Goal: Information Seeking & Learning: Check status

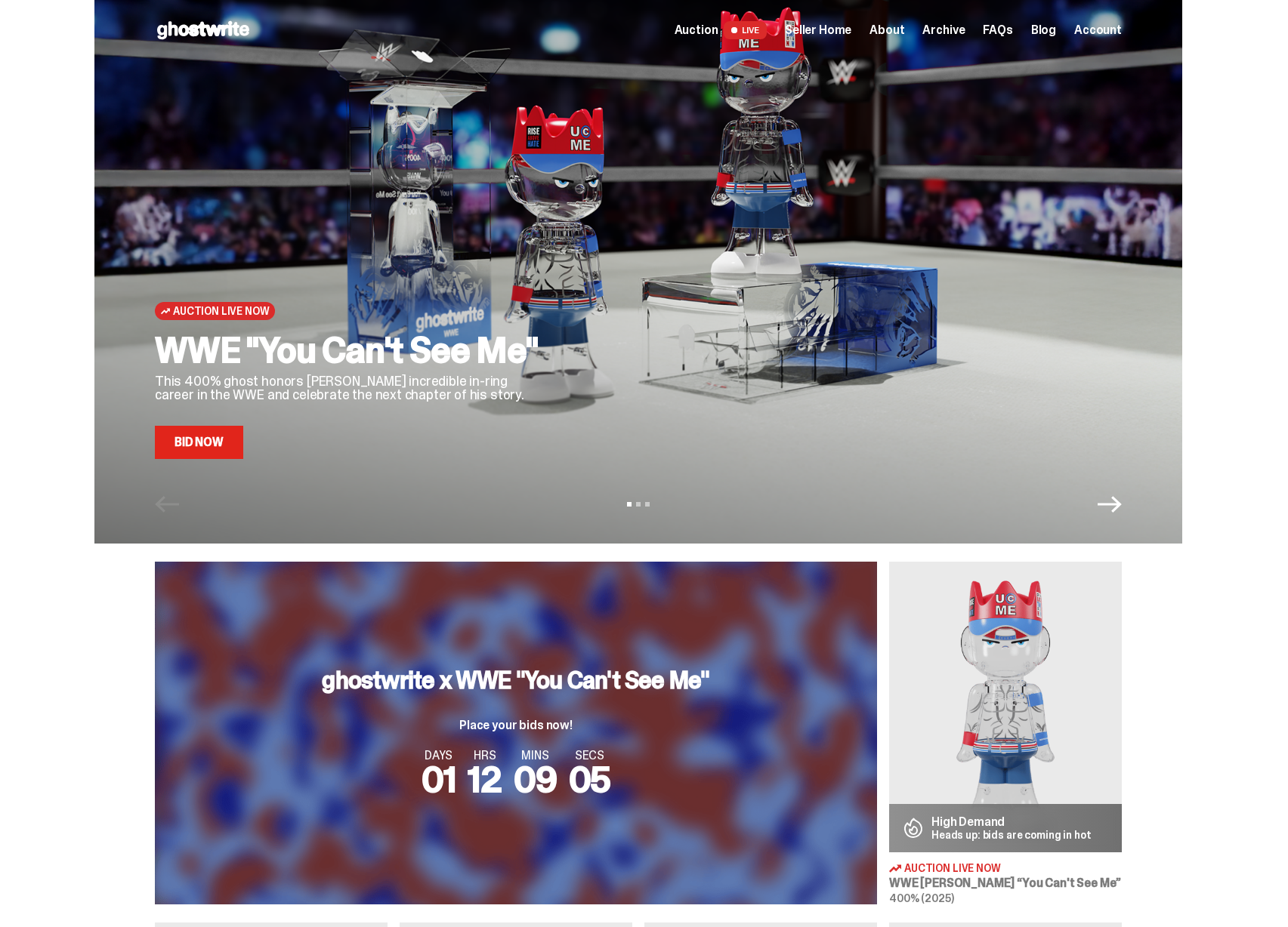
click at [841, 30] on span "Seller Home" at bounding box center [818, 30] width 66 height 12
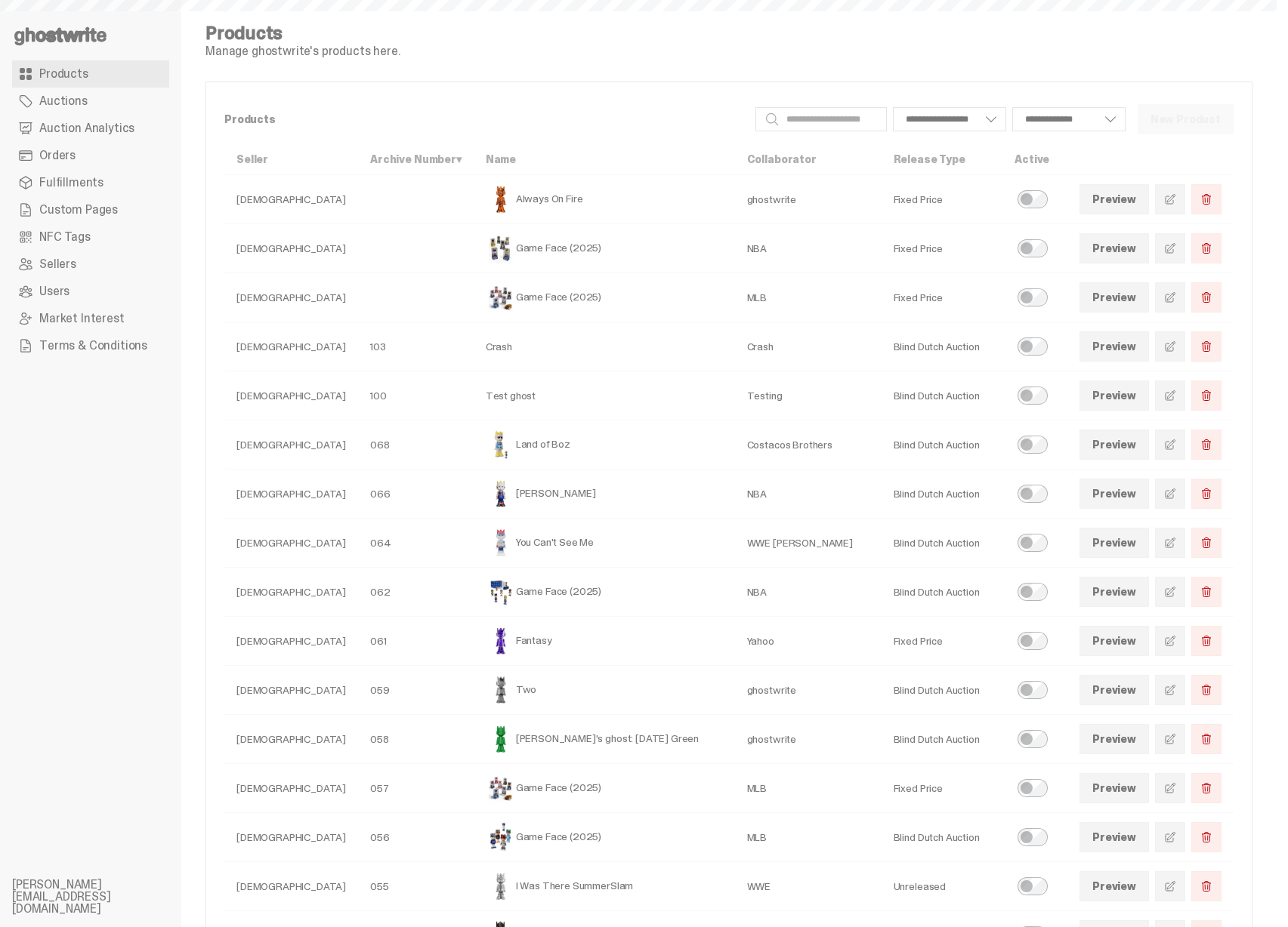
select select
click at [152, 112] on link "Auctions" at bounding box center [91, 101] width 157 height 27
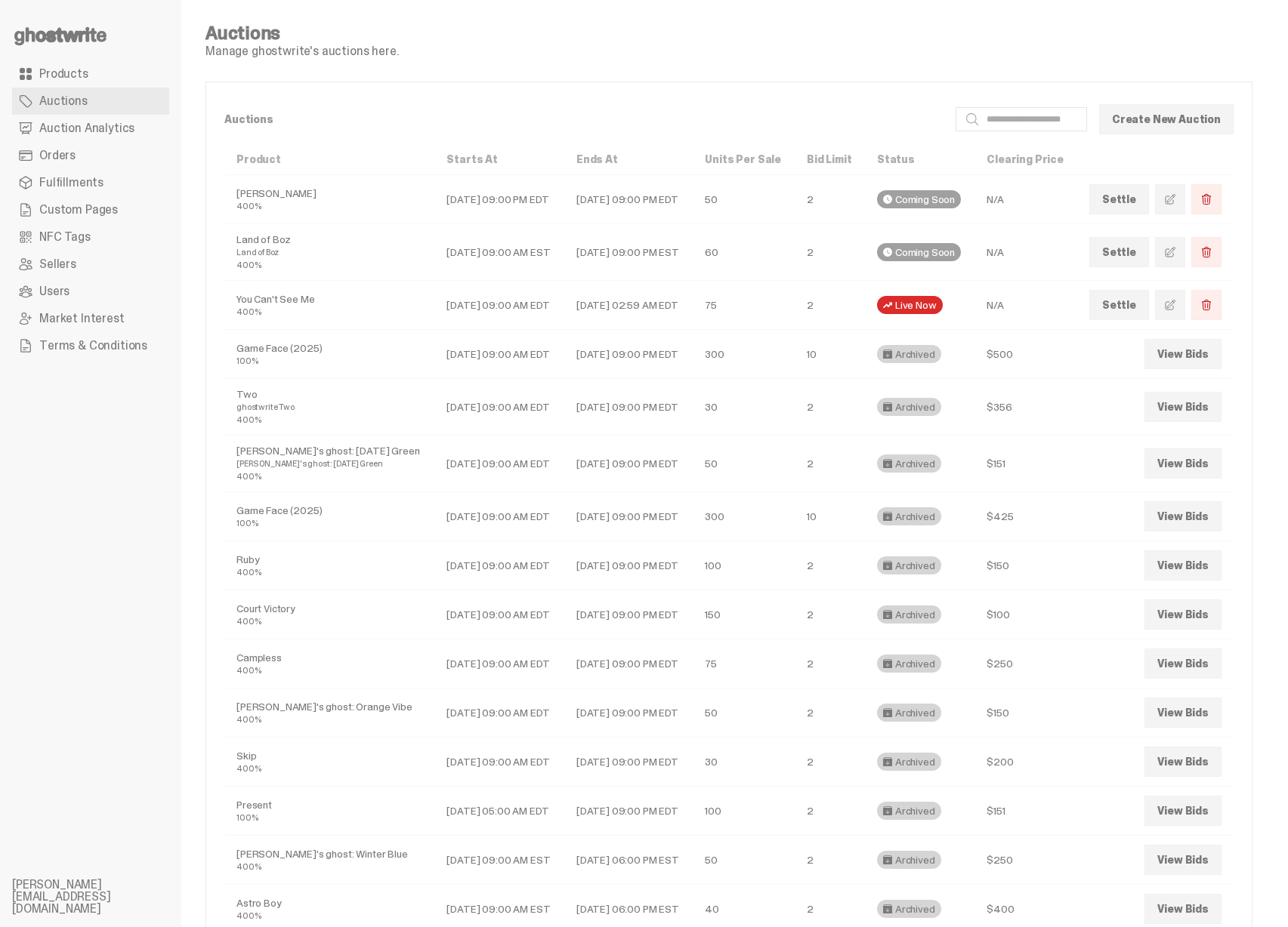
click at [111, 130] on span "Auction Analytics" at bounding box center [87, 128] width 95 height 12
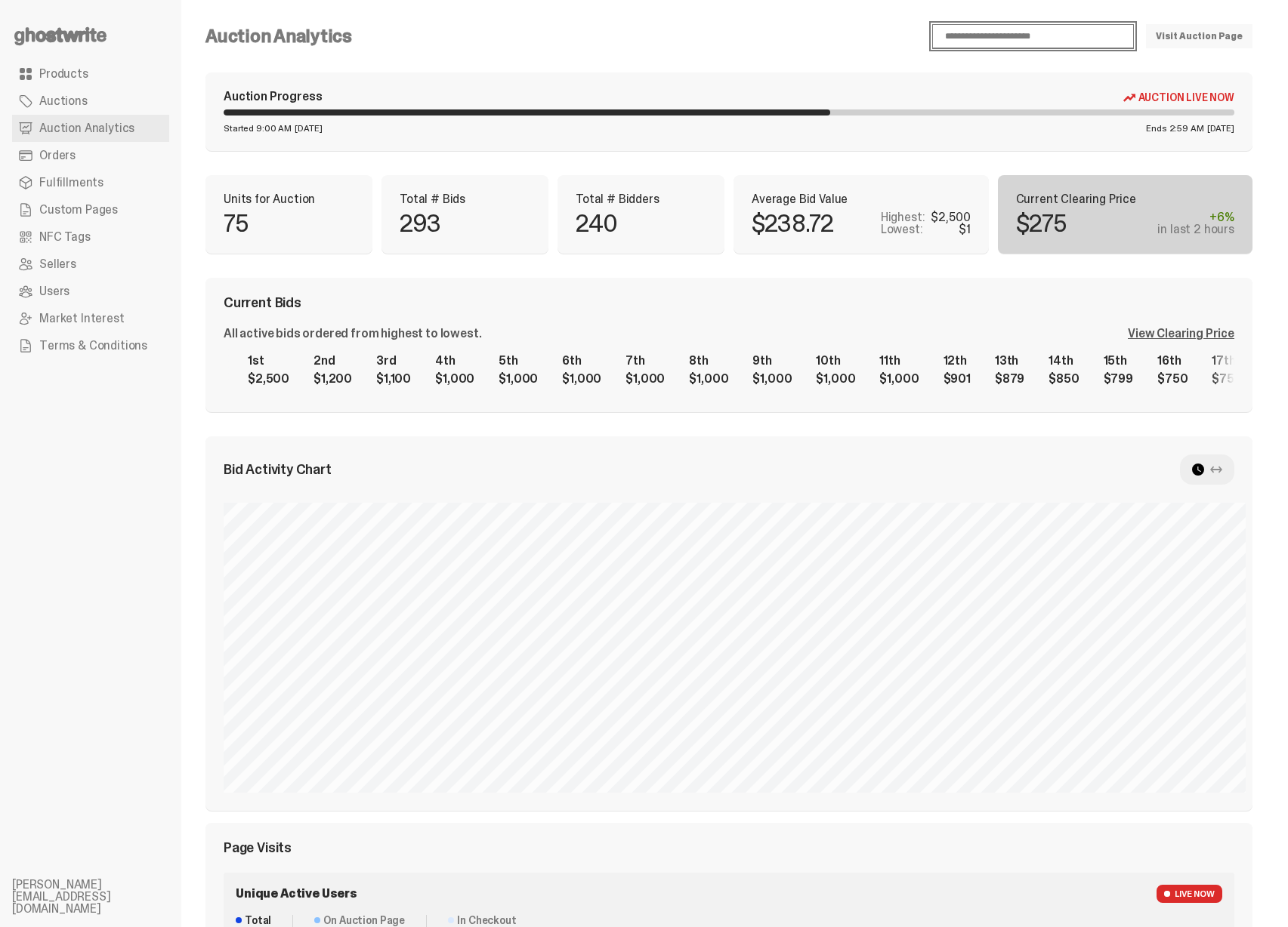
click at [1063, 36] on select "**********" at bounding box center [1033, 37] width 202 height 25
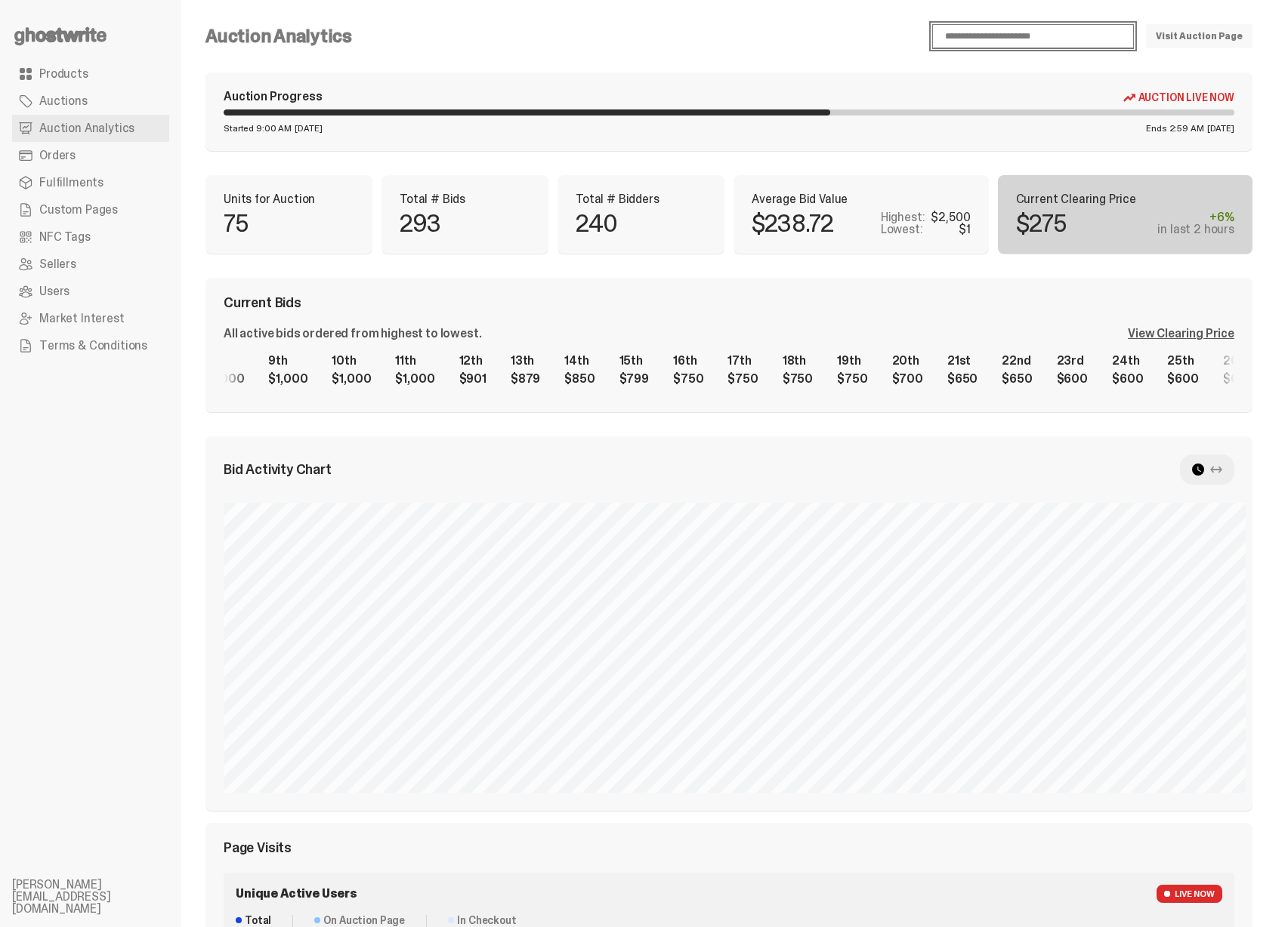
click at [408, 366] on div "1st $2,500 2nd $1,200 3rd $1,100 4th $1,000 5th $1,000 6th $1,000 7th $1,000 8t…" at bounding box center [729, 369] width 1010 height 48
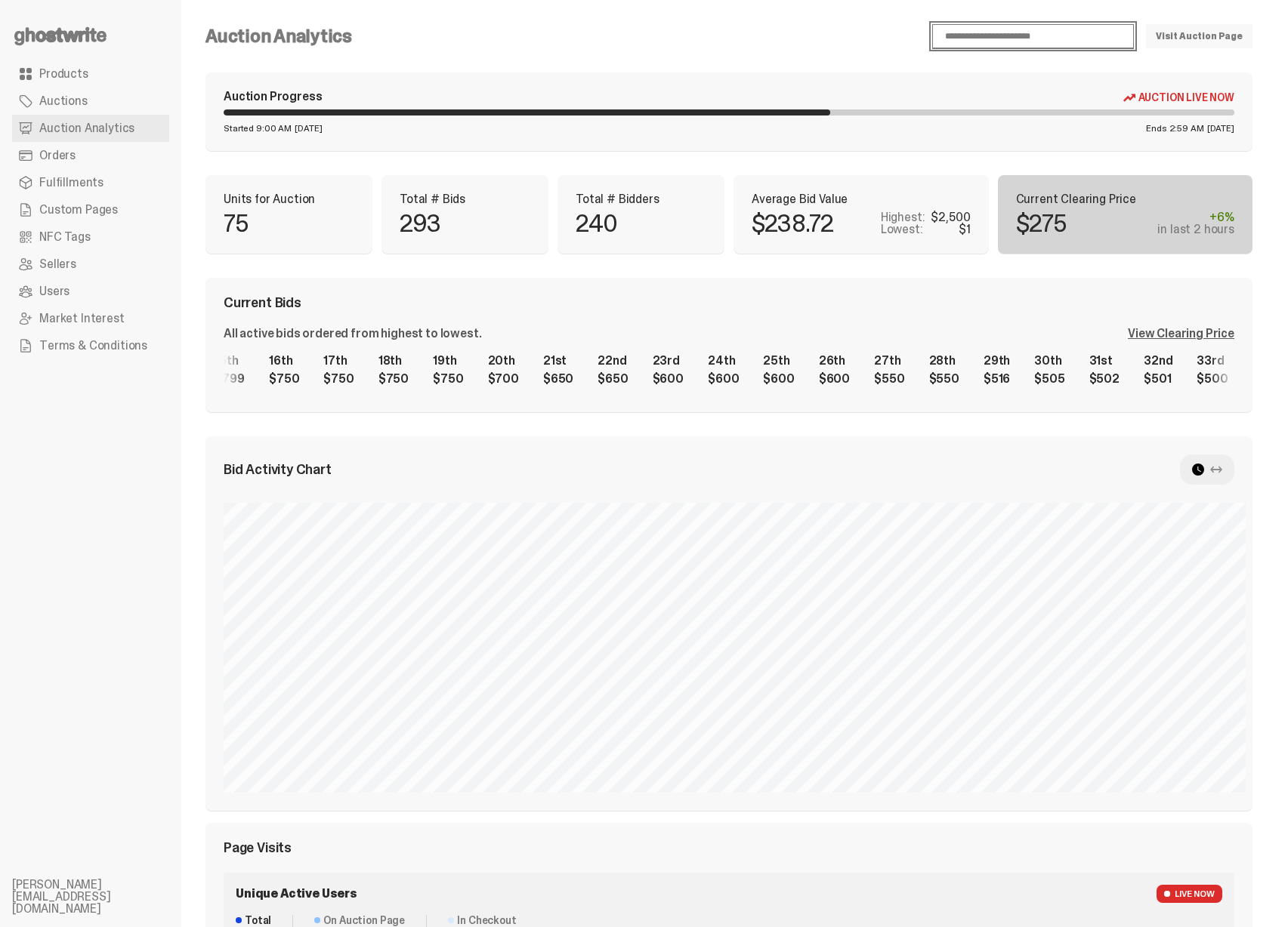
click at [596, 346] on div "1st $2,500 2nd $1,200 3rd $1,100 4th $1,000 5th $1,000 6th $1,000 7th $1,000 8t…" at bounding box center [729, 369] width 1010 height 48
click at [460, 364] on div "1st $2,500 2nd $1,200 3rd $1,100 4th $1,000 5th $1,000 6th $1,000 7th $1,000 8t…" at bounding box center [729, 369] width 1010 height 48
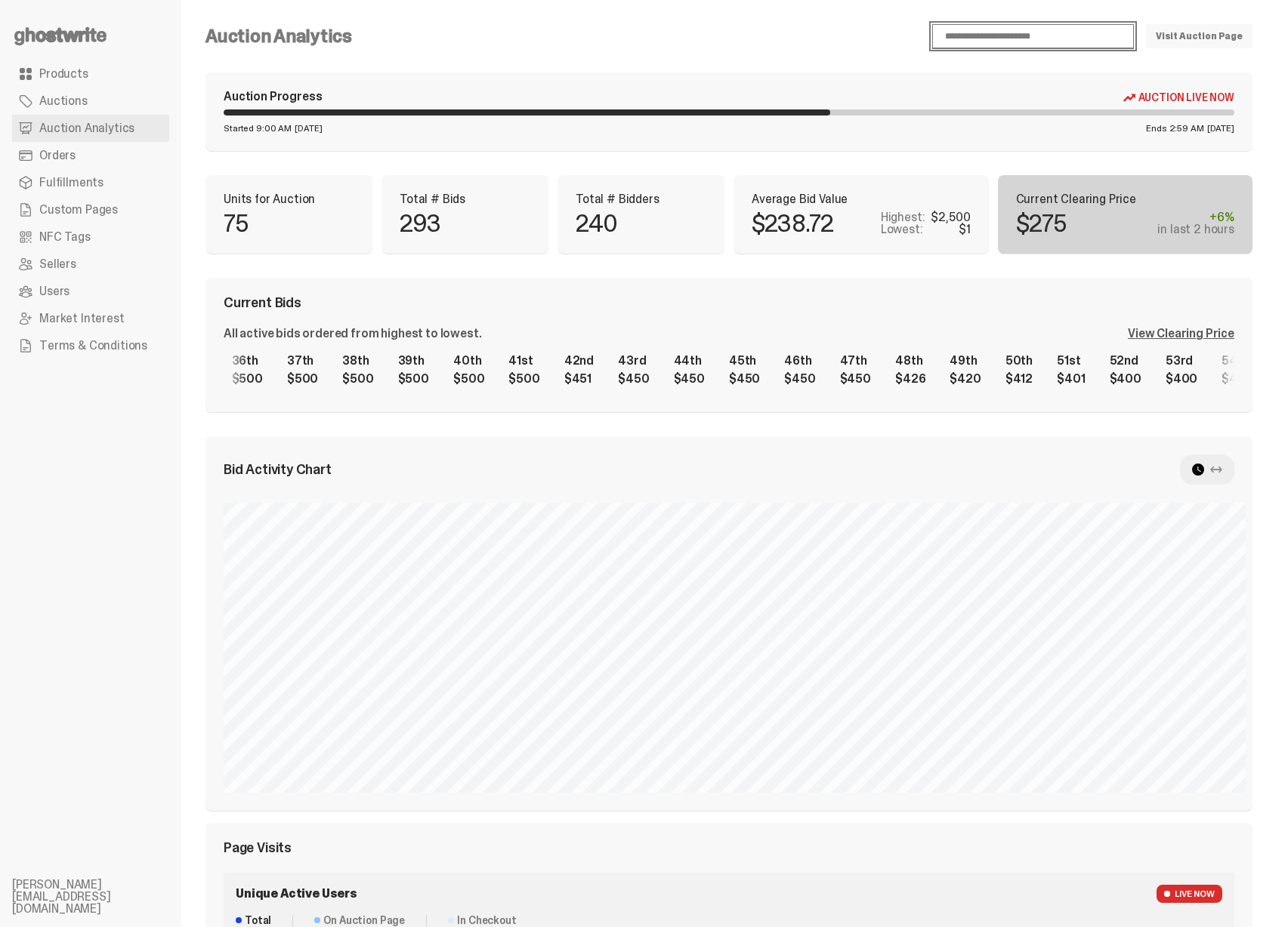
click at [489, 357] on div "1st $2,500 2nd $1,200 3rd $1,100 4th $1,000 5th $1,000 6th $1,000 7th $1,000 8t…" at bounding box center [729, 369] width 1010 height 48
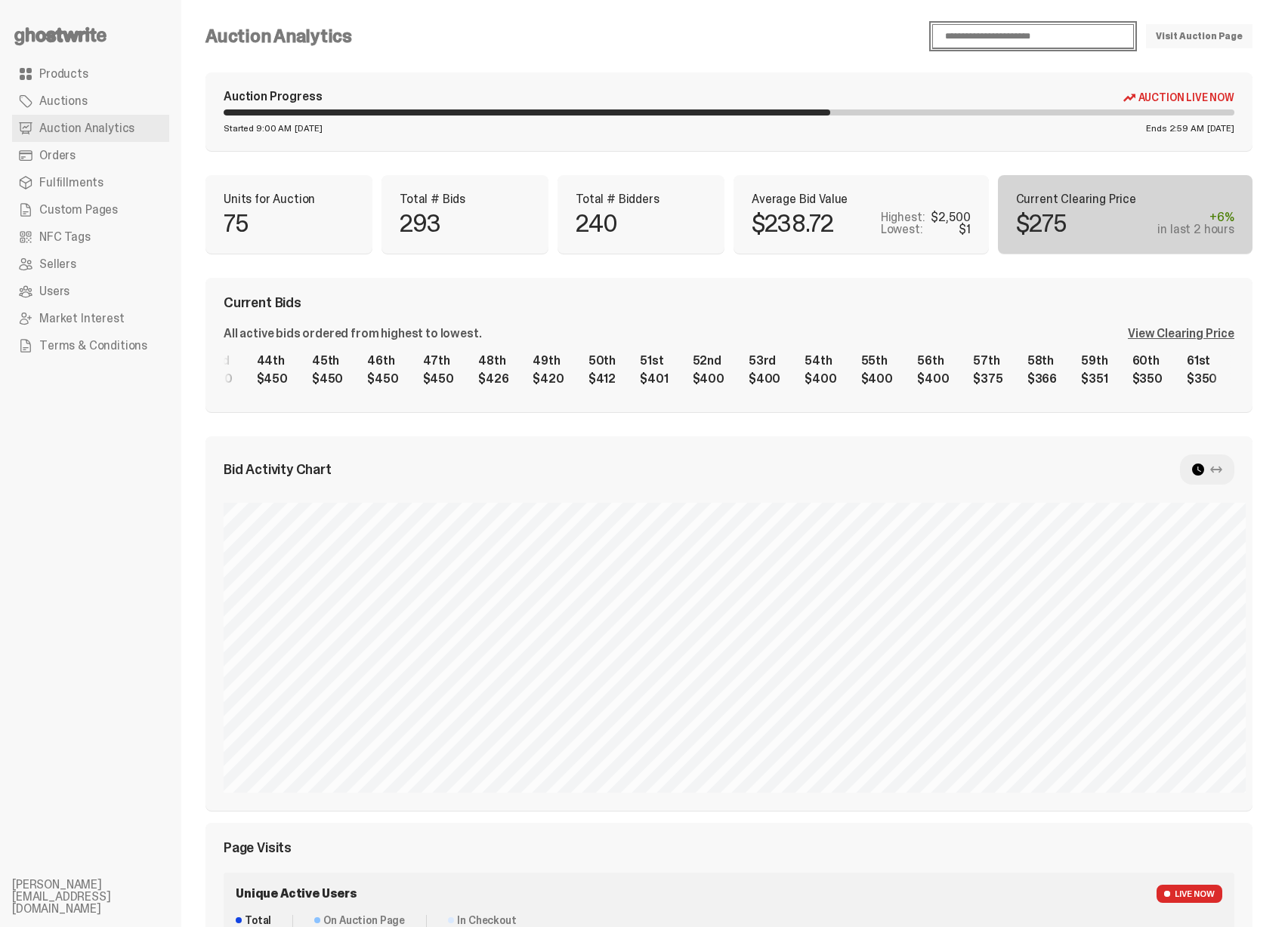
scroll to position [0, 2490]
click at [670, 350] on div "1st $2,500 2nd $1,200 3rd $1,100 4th $1,000 5th $1,000 6th $1,000 7th $1,000 8t…" at bounding box center [729, 369] width 1010 height 48
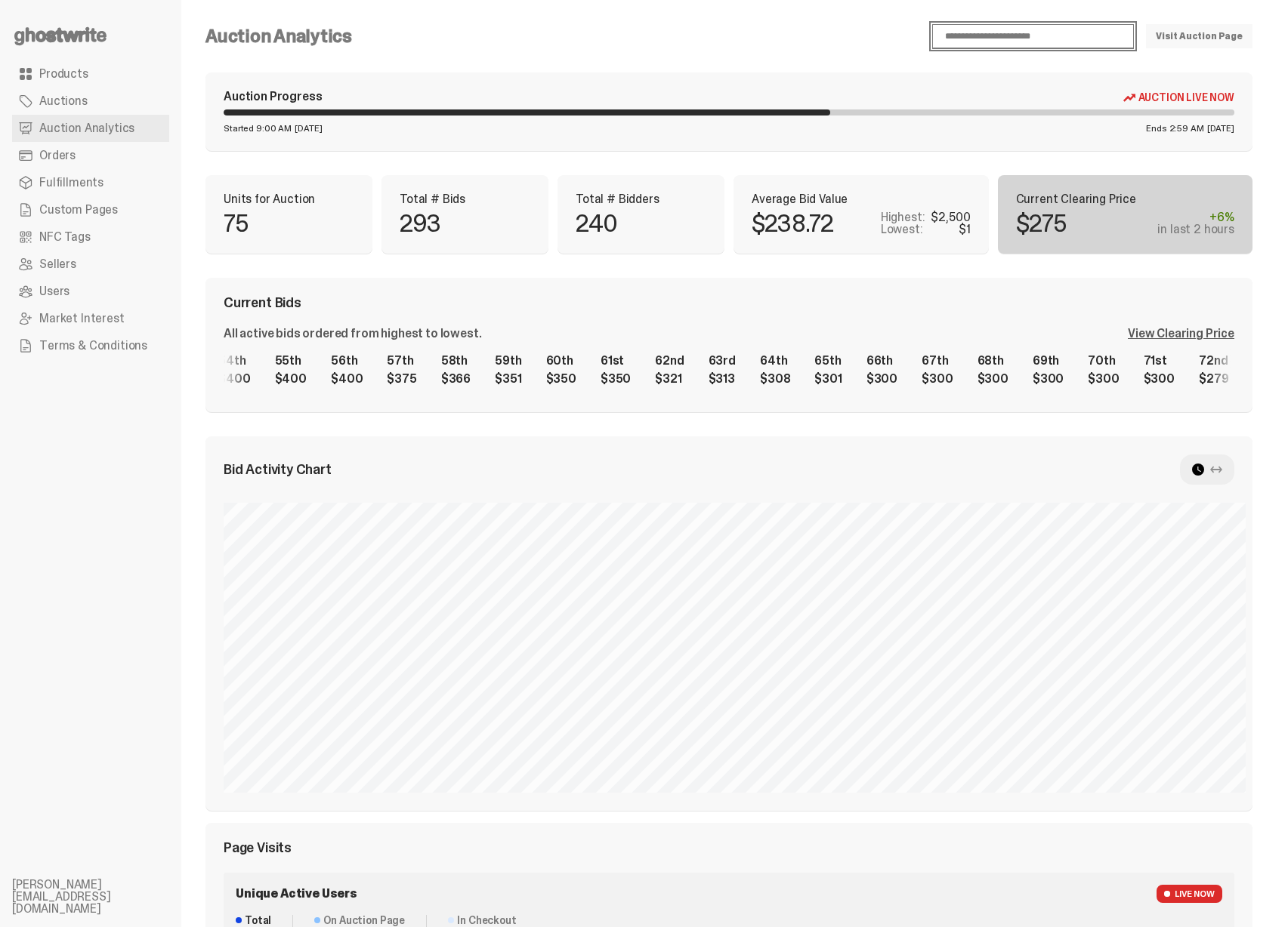
scroll to position [0, 3030]
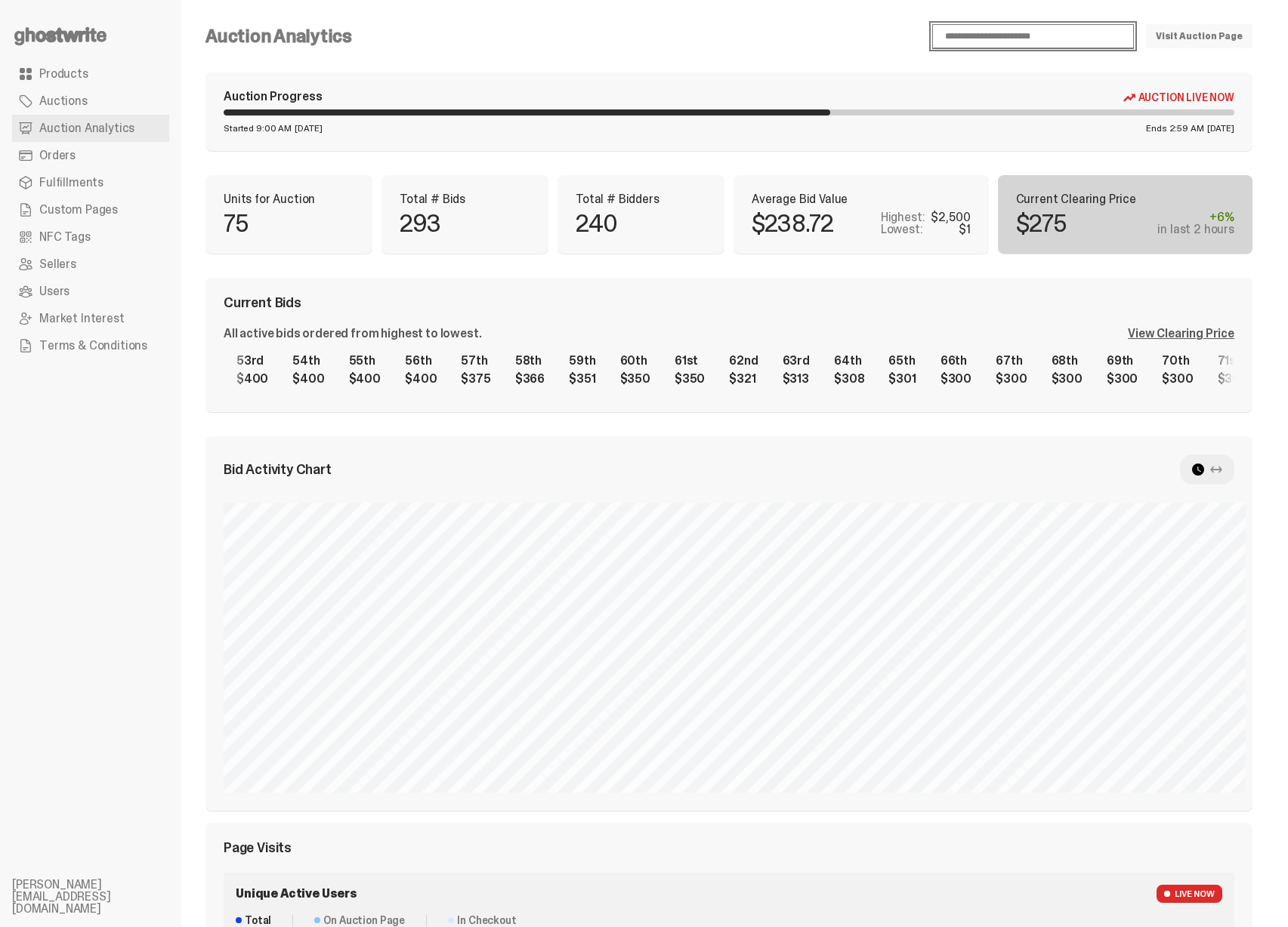
click at [451, 364] on div "57th $375" at bounding box center [475, 369] width 47 height 48
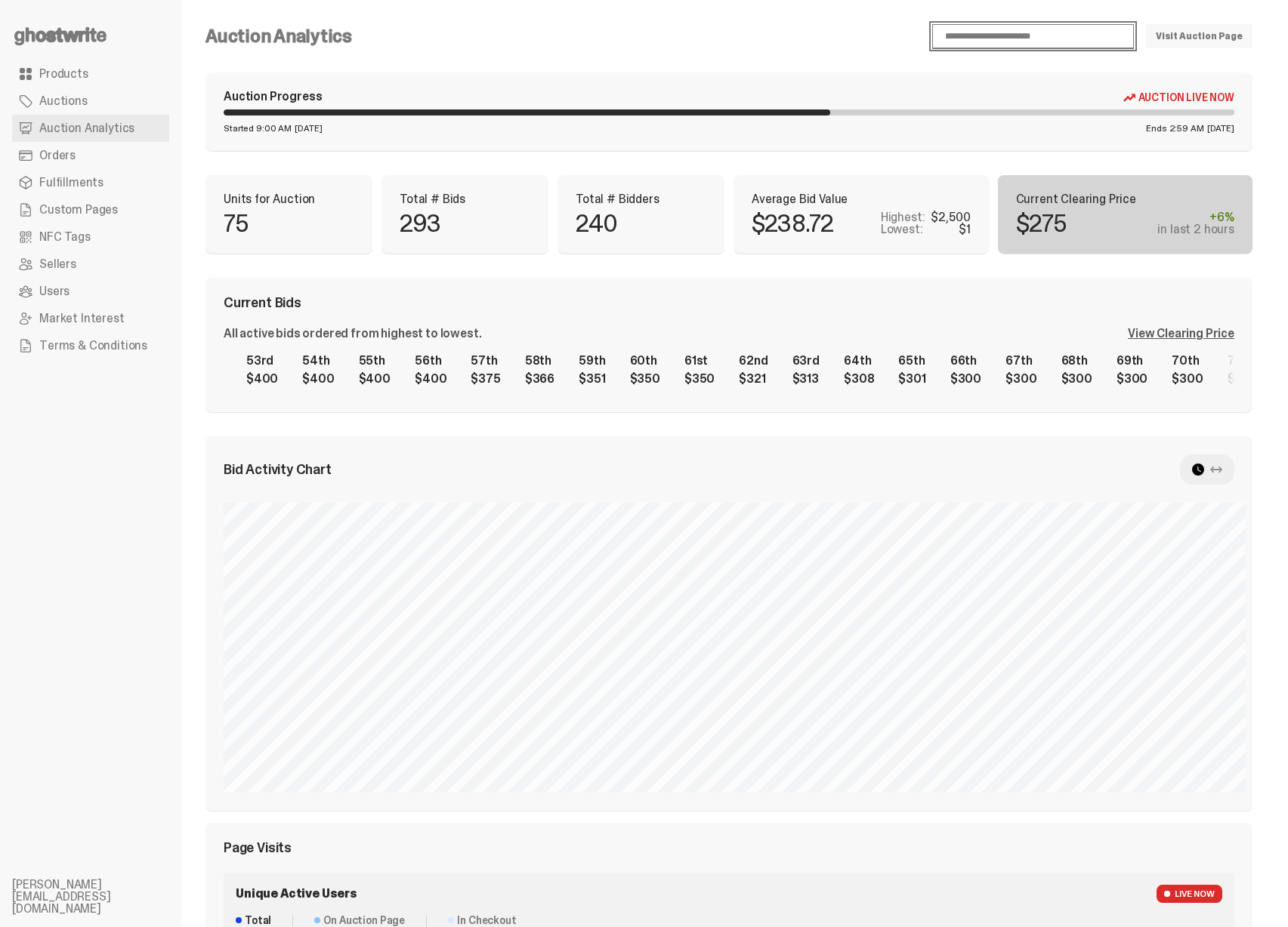
click at [441, 367] on div "1st $2,500 2nd $1,200 3rd $1,100 4th $1,000 5th $1,000 6th $1,000 7th $1,000 8t…" at bounding box center [729, 369] width 1010 height 48
click at [1222, 473] on icon at bounding box center [1216, 469] width 12 height 12
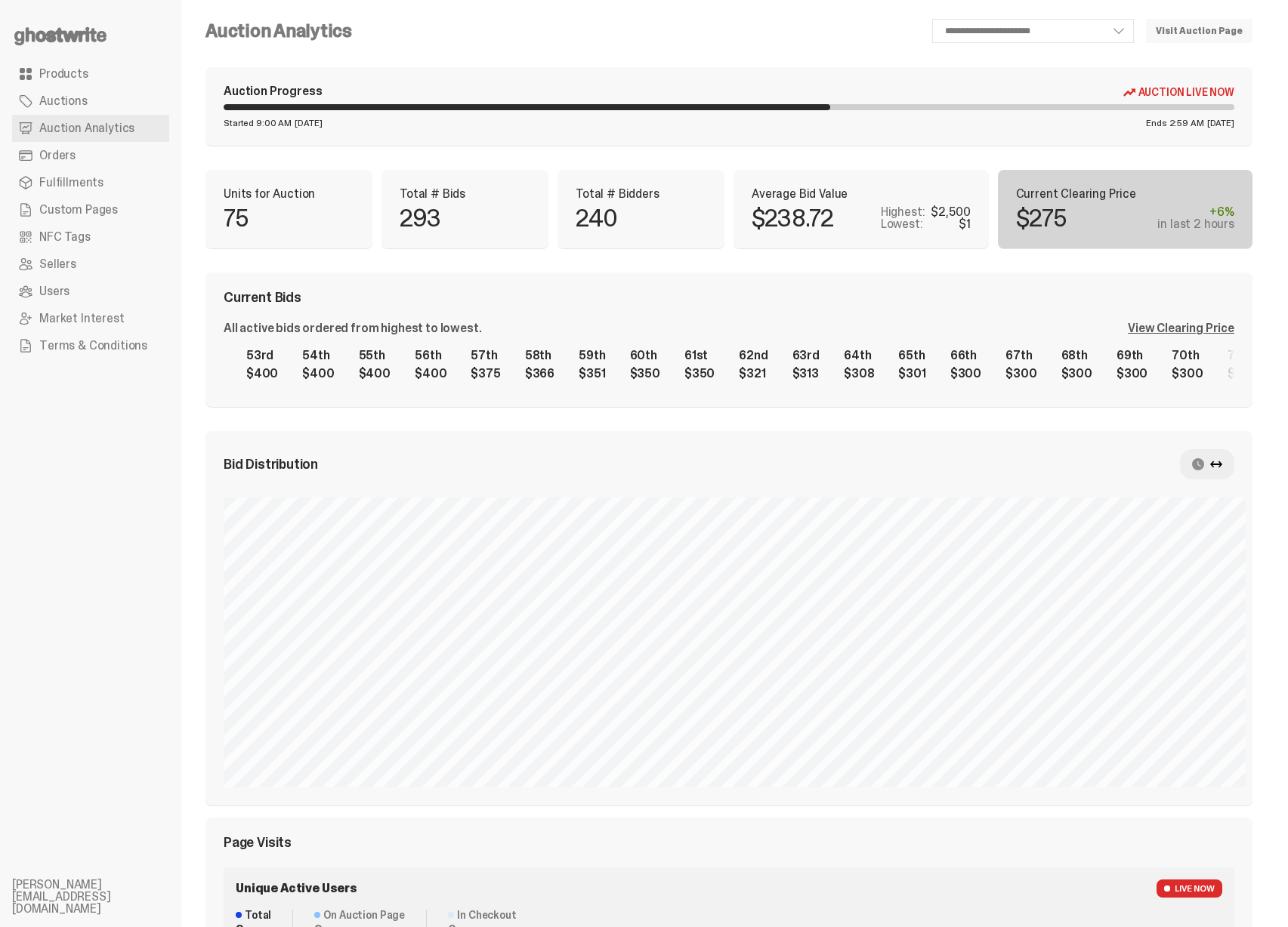
scroll to position [6, 0]
click at [1204, 464] on icon at bounding box center [1197, 464] width 12 height 12
click at [1222, 464] on icon at bounding box center [1216, 464] width 12 height 12
drag, startPoint x: 1028, startPoint y: 189, endPoint x: 1053, endPoint y: 228, distance: 46.3
click at [1053, 228] on div "Current Clearing Price $275 +6% in last 2 hours" at bounding box center [1126, 208] width 219 height 42
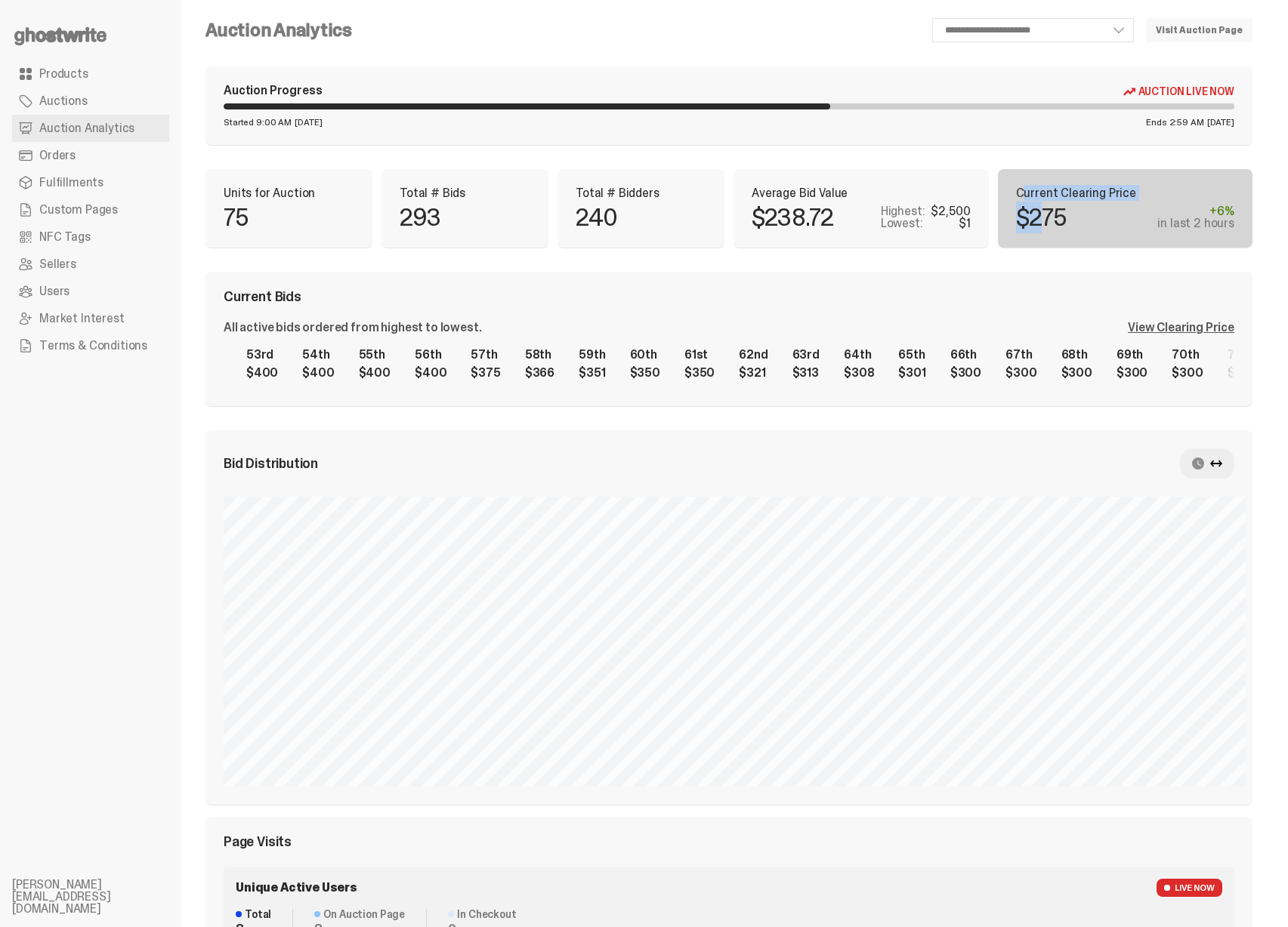
click at [1053, 228] on p "$275" at bounding box center [1042, 218] width 51 height 25
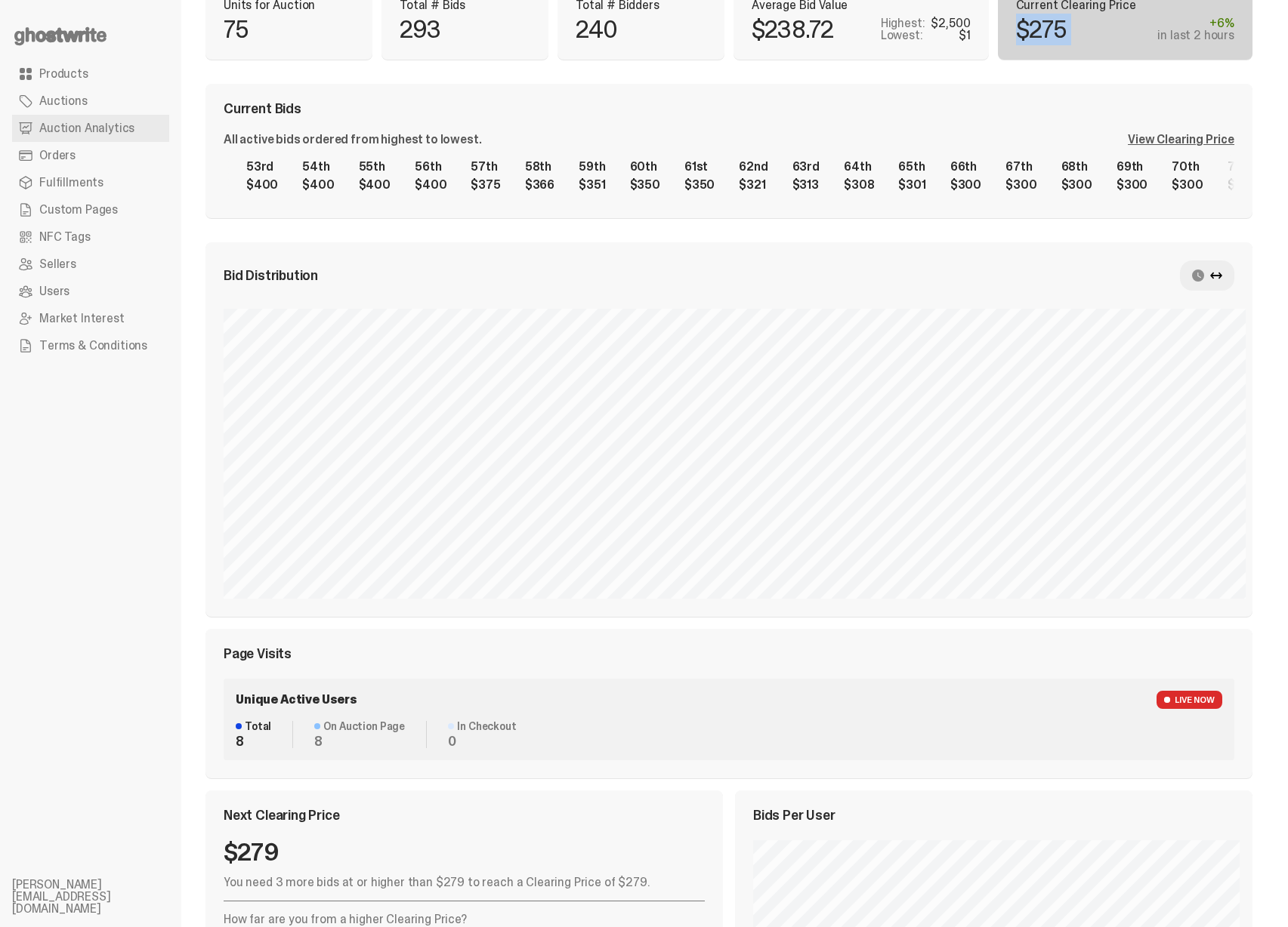
scroll to position [249, 0]
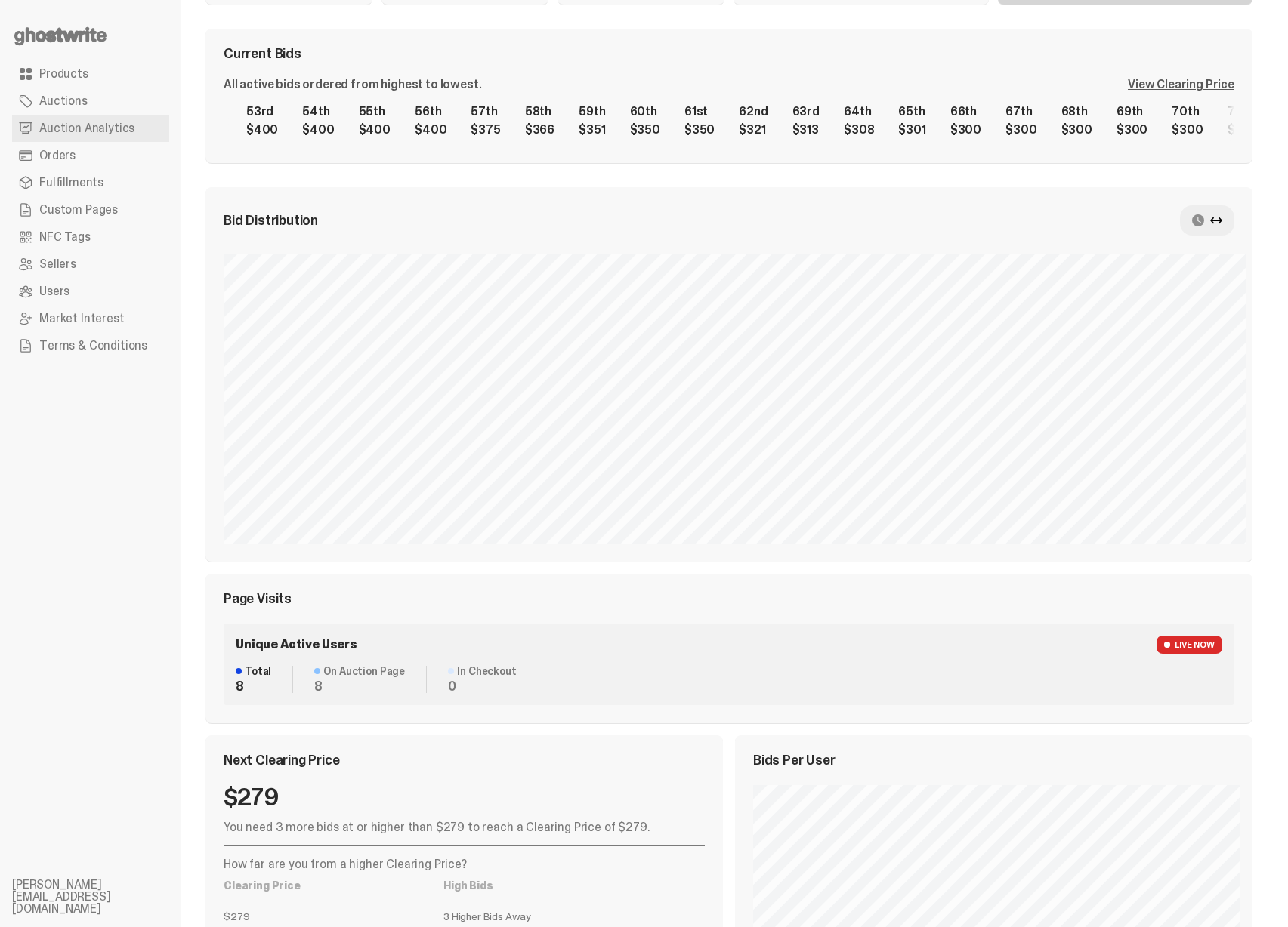
click at [1222, 223] on icon at bounding box center [1216, 220] width 12 height 12
click at [1204, 222] on use at bounding box center [1197, 220] width 12 height 12
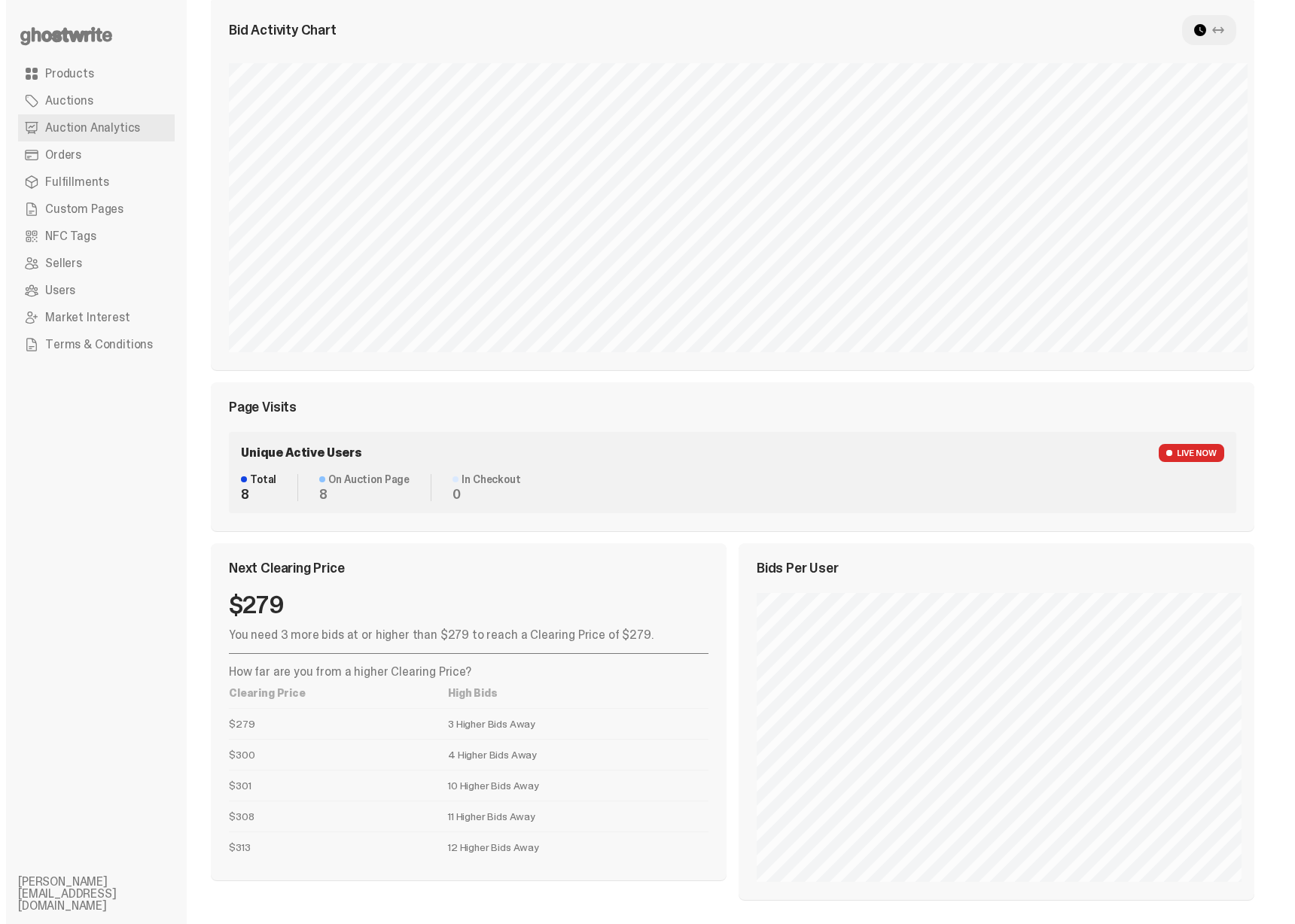
scroll to position [0, 0]
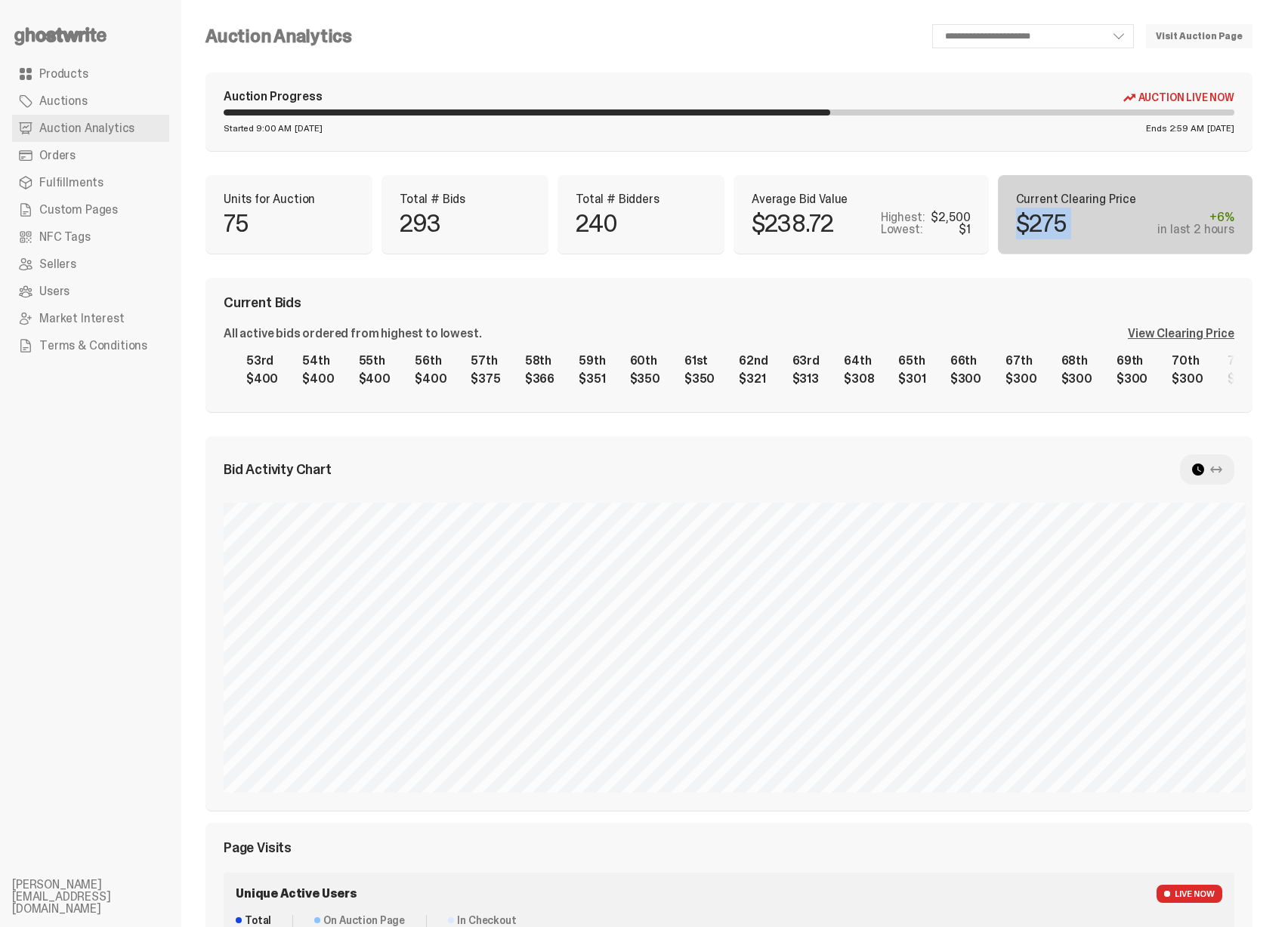
click at [79, 63] on link "Products" at bounding box center [91, 74] width 157 height 27
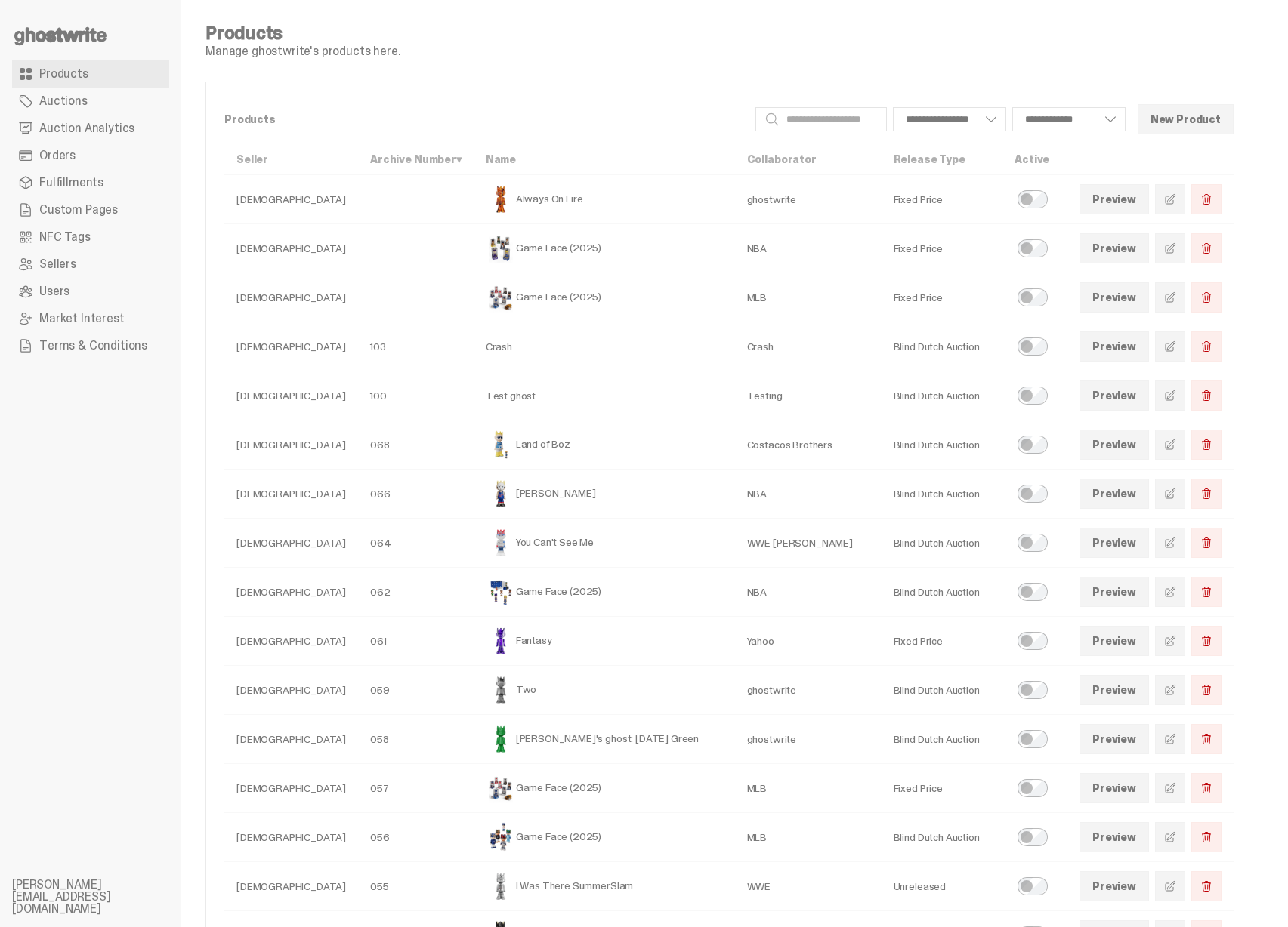
click at [438, 228] on td at bounding box center [415, 249] width 115 height 49
click at [1177, 207] on link at bounding box center [1170, 199] width 30 height 30
